Goal: Task Accomplishment & Management: Use online tool/utility

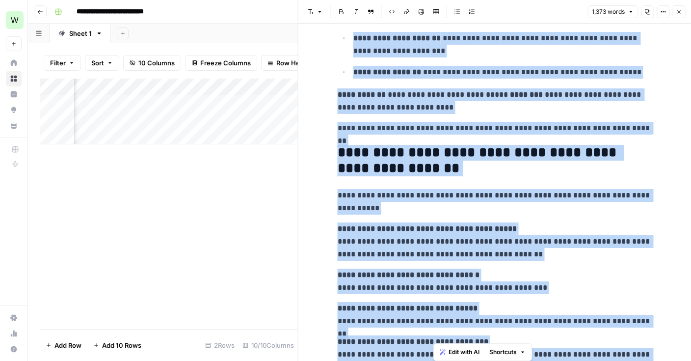
scroll to position [2620, 0]
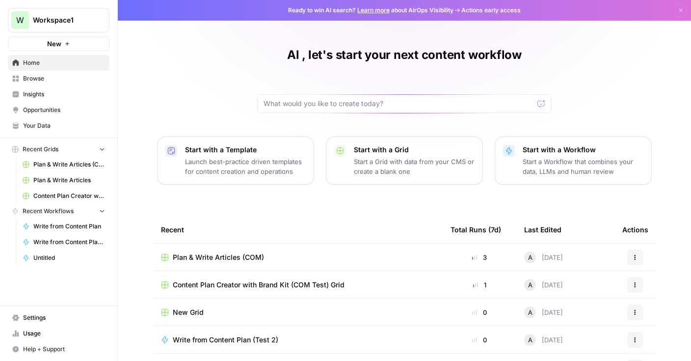
scroll to position [91, 0]
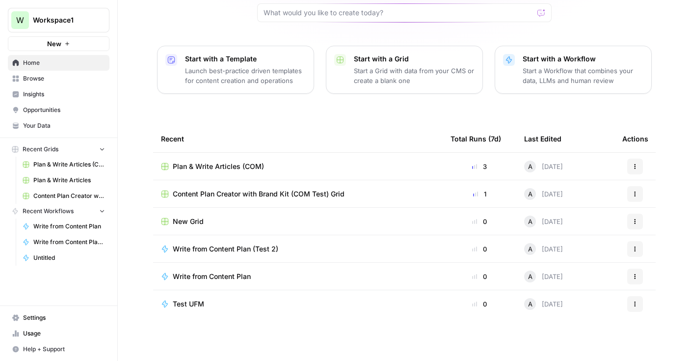
click at [62, 76] on span "Browse" at bounding box center [64, 78] width 82 height 9
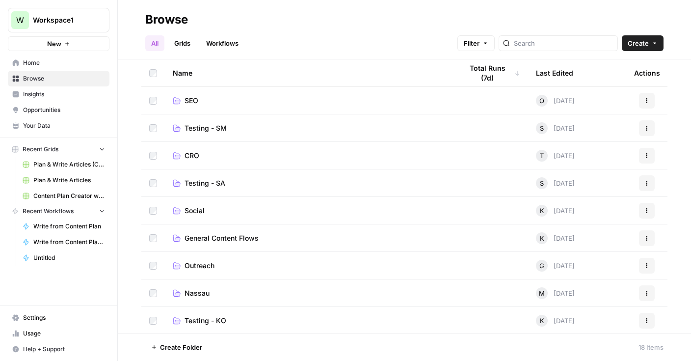
click at [254, 135] on td "Testing - SM" at bounding box center [310, 127] width 290 height 27
click at [203, 127] on span "Testing - SM" at bounding box center [206, 128] width 42 height 10
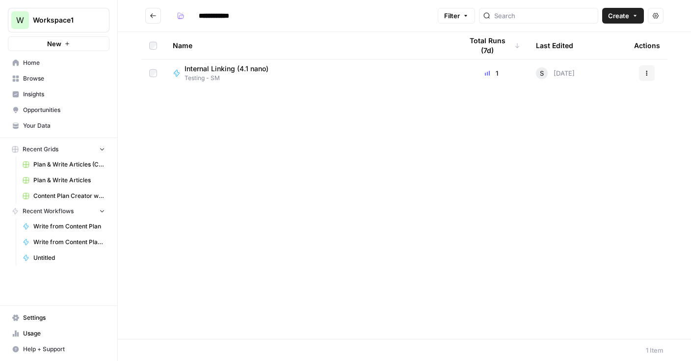
click at [227, 69] on span "Internal Linking (4.1 nano)" at bounding box center [227, 69] width 84 height 10
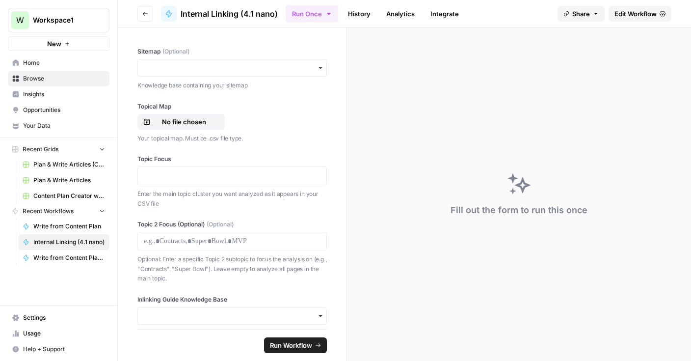
click at [643, 14] on span "Edit Workflow" at bounding box center [636, 14] width 42 height 10
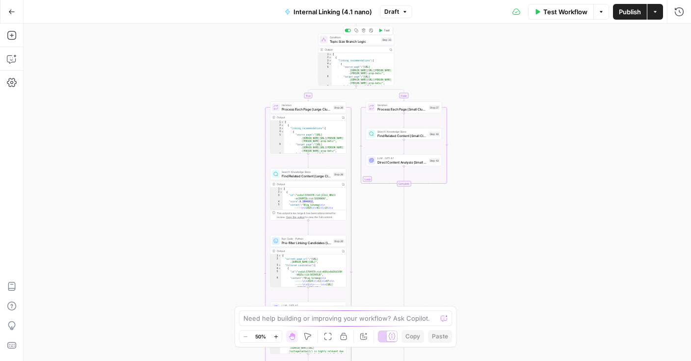
click at [364, 44] on div "Condition Topic Size Branch Logic Step 33 Copy step Delete step Add Note Test" at bounding box center [356, 40] width 76 height 12
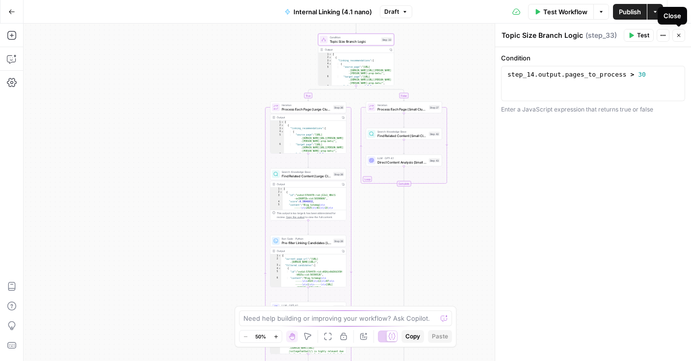
click at [683, 36] on button "Close" at bounding box center [679, 35] width 13 height 13
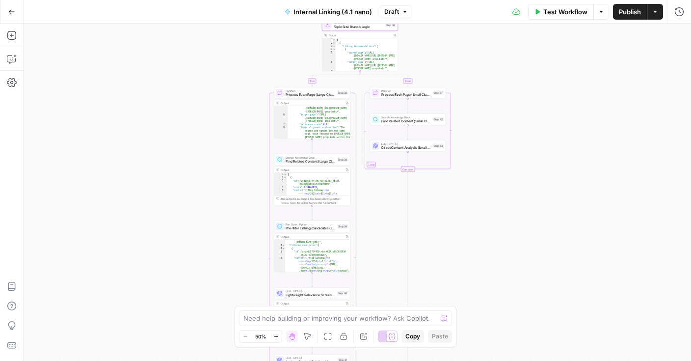
scroll to position [94, 0]
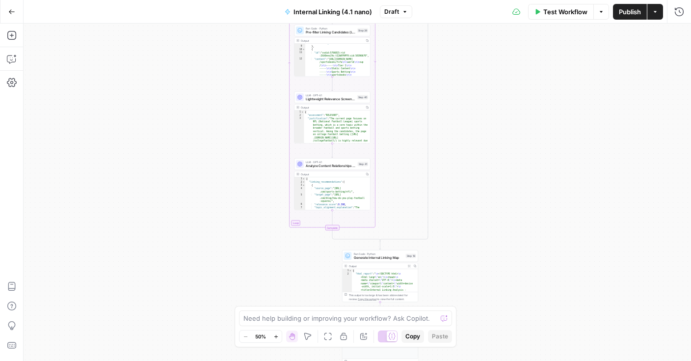
click at [15, 12] on button "Go Back" at bounding box center [12, 12] width 18 height 18
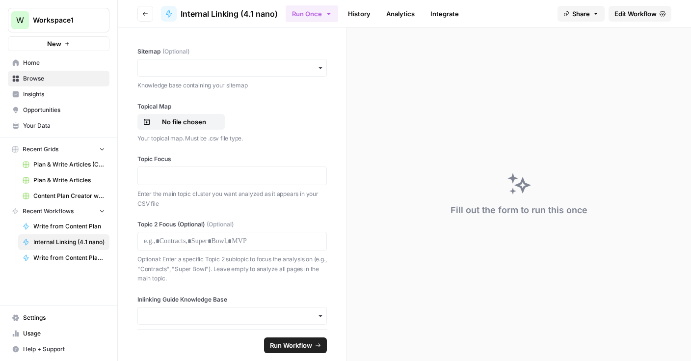
click at [72, 17] on span "Workspace1" at bounding box center [62, 20] width 59 height 10
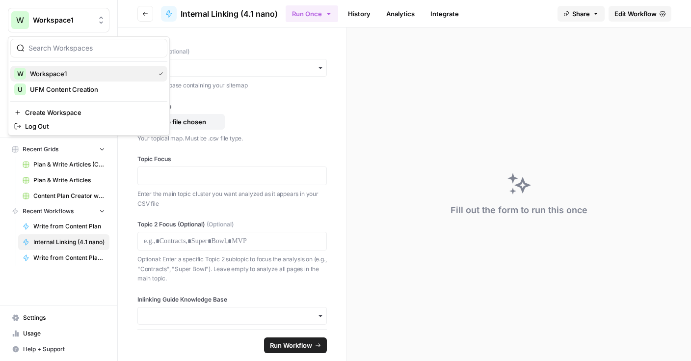
click at [58, 75] on span "Workspace1" at bounding box center [90, 74] width 121 height 10
